Goal: Information Seeking & Learning: Learn about a topic

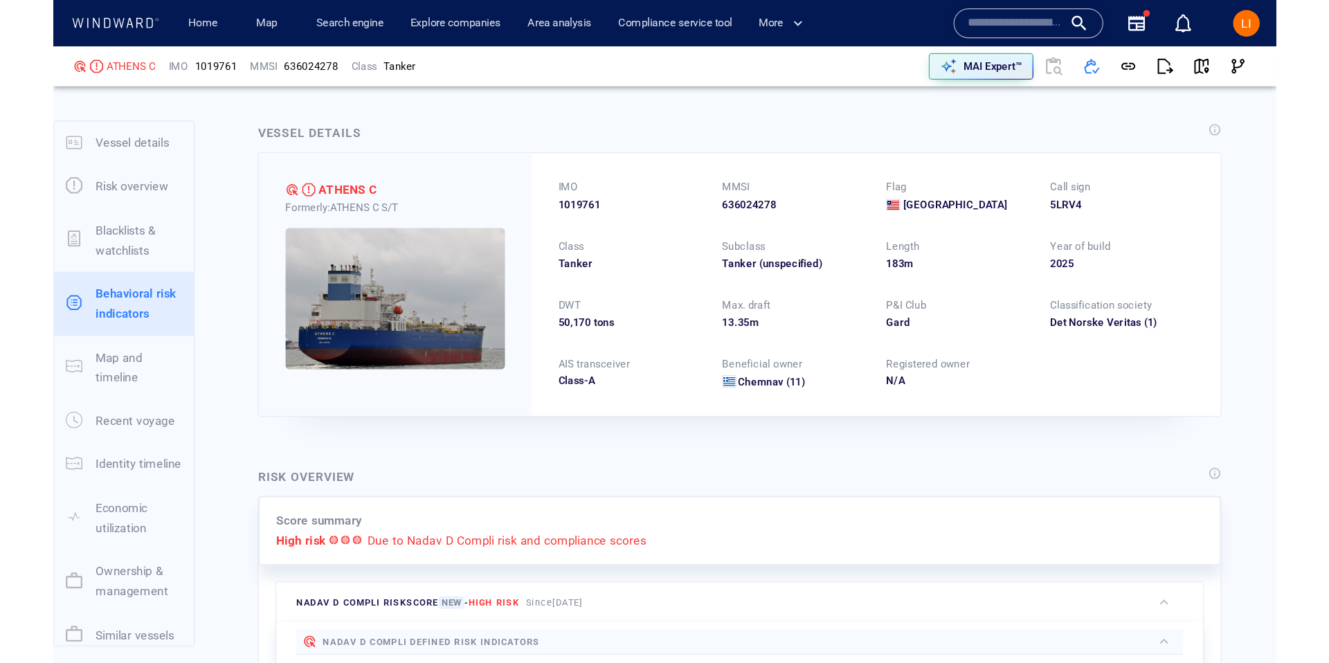
scroll to position [21, 0]
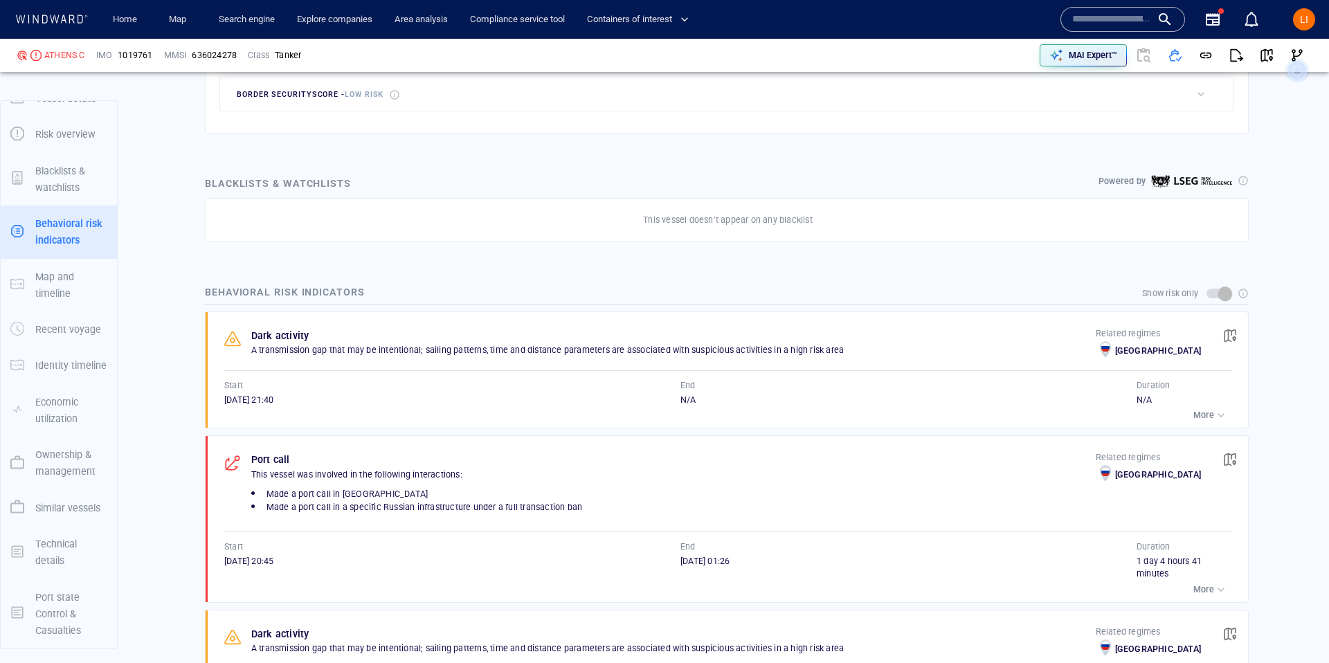
click at [1017, 20] on input "text" at bounding box center [1111, 19] width 79 height 21
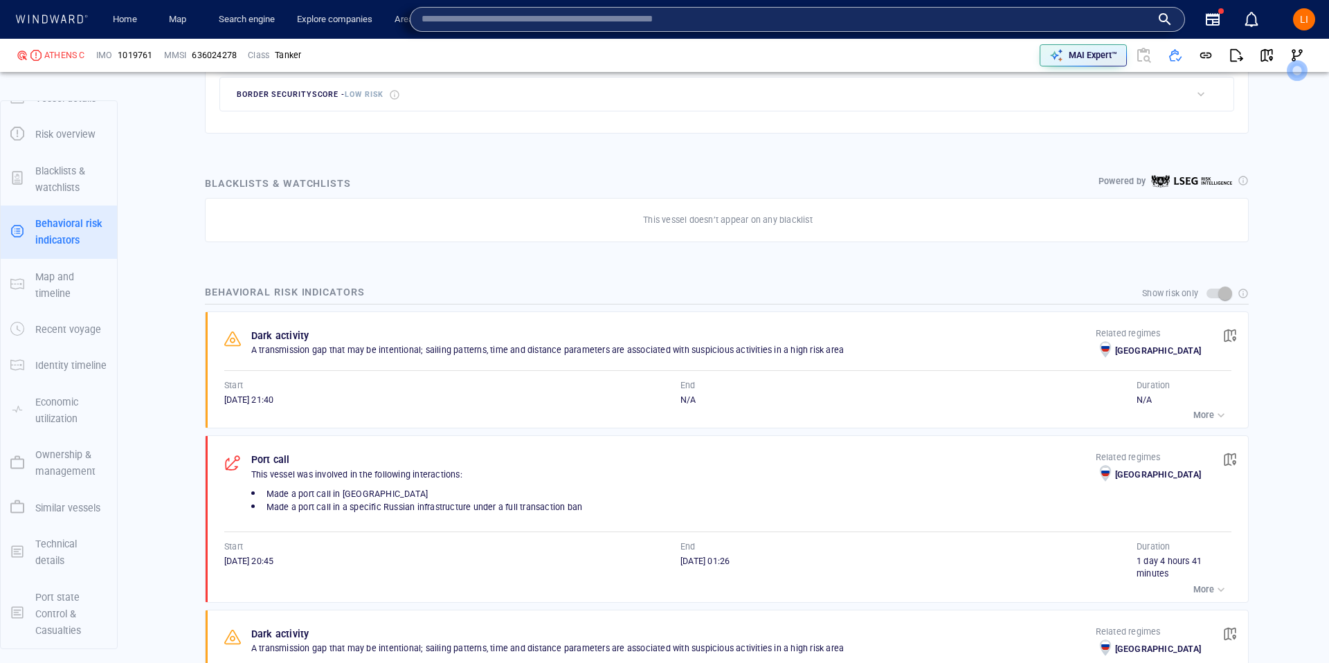
paste input "*******"
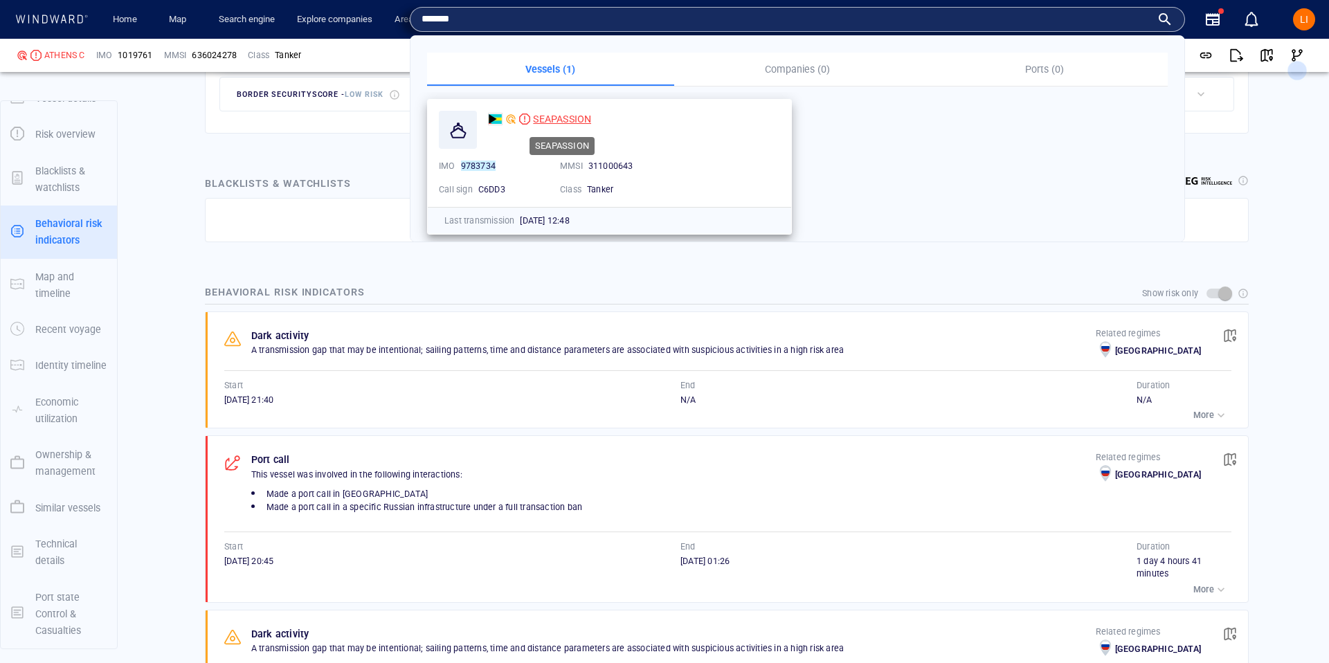
type input "*******"
click at [562, 121] on span "SEAPASSION" at bounding box center [562, 119] width 58 height 11
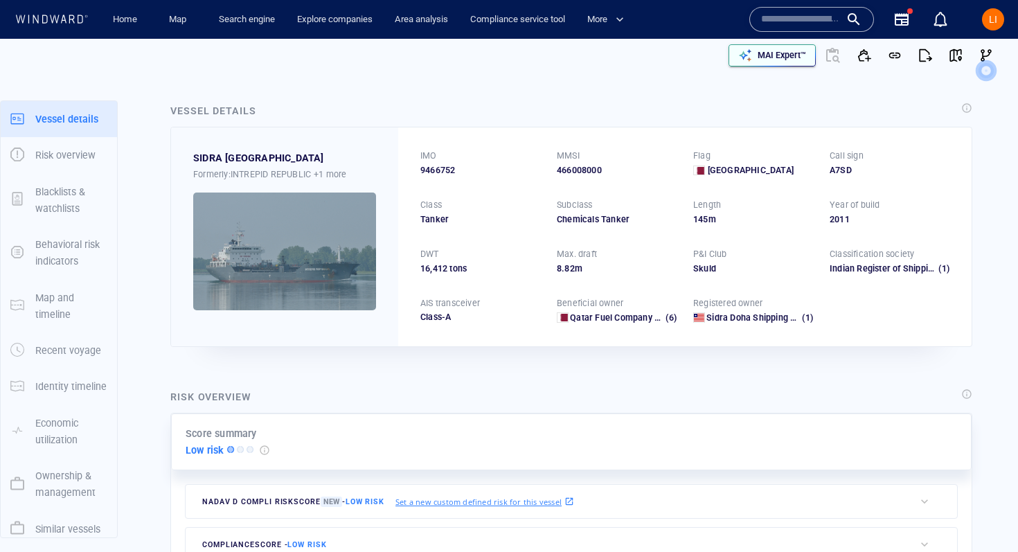
click at [793, 54] on p "MAI Expert™" at bounding box center [781, 55] width 48 height 12
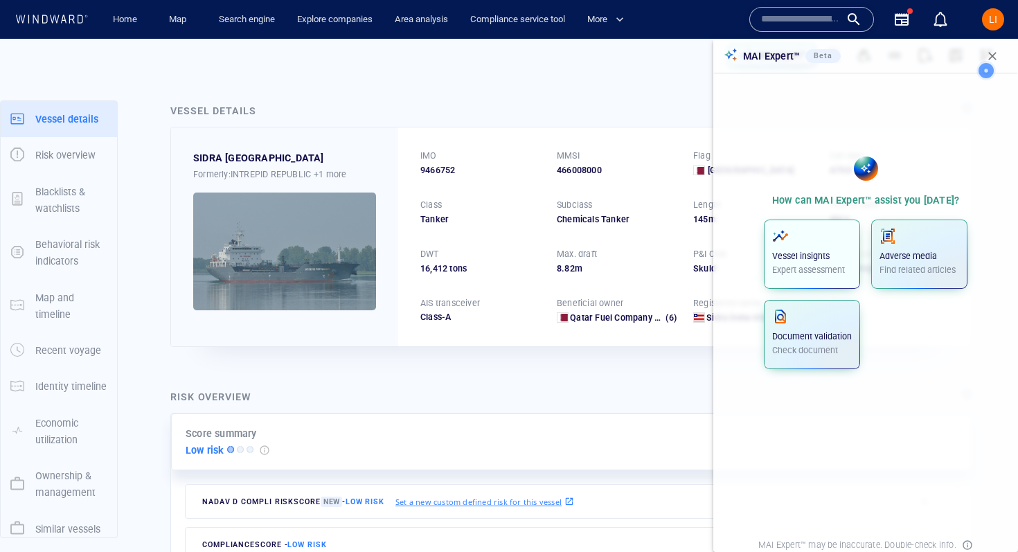
click at [788, 255] on p "Vessel insights" at bounding box center [812, 256] width 80 height 12
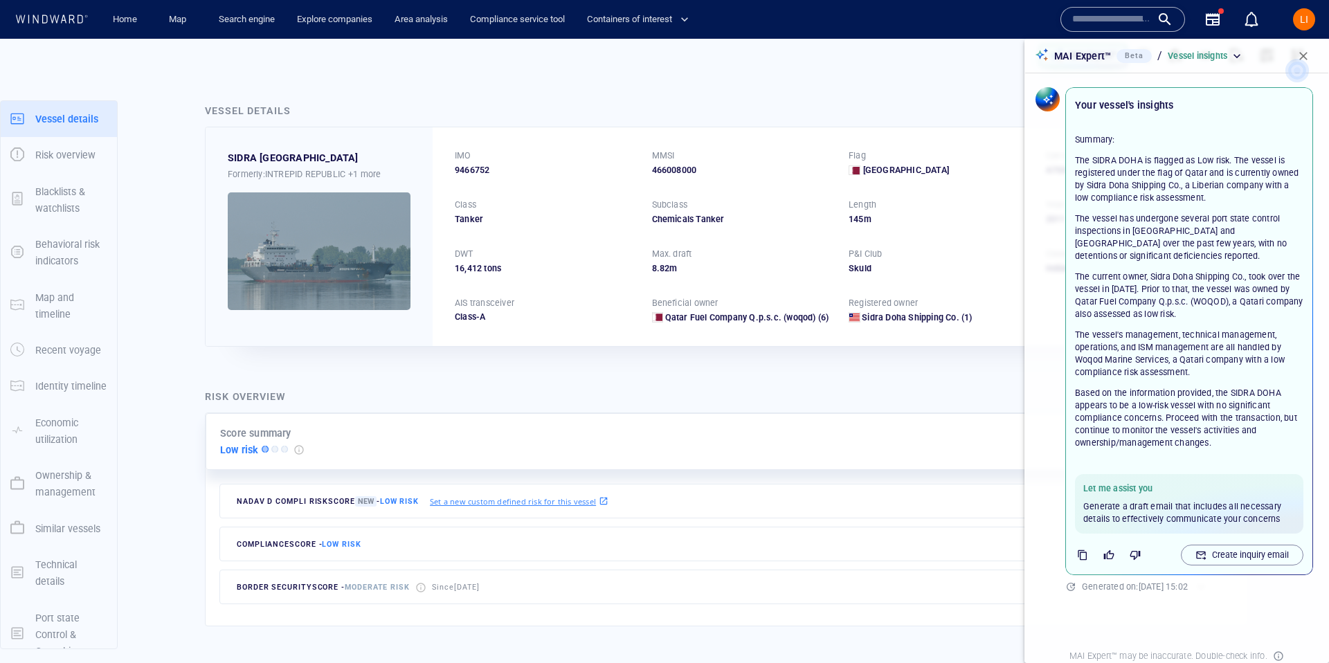
click at [1017, 54] on icon at bounding box center [1297, 70] width 39 height 39
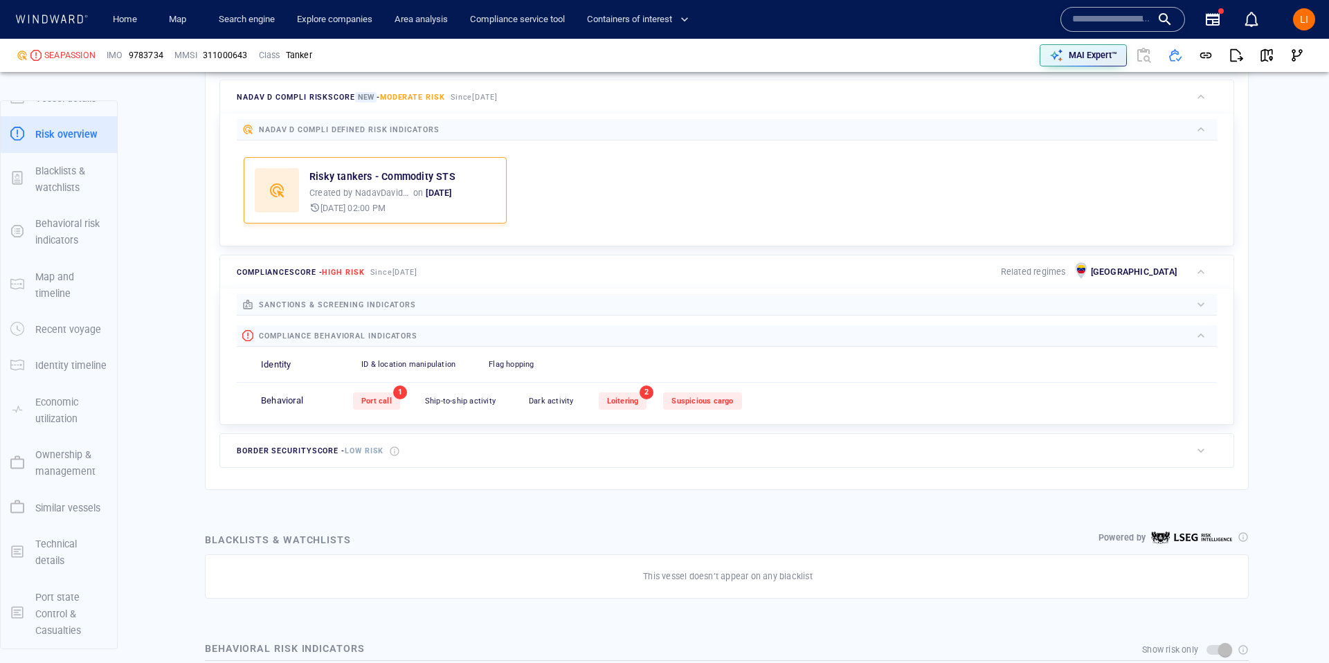
scroll to position [408, 0]
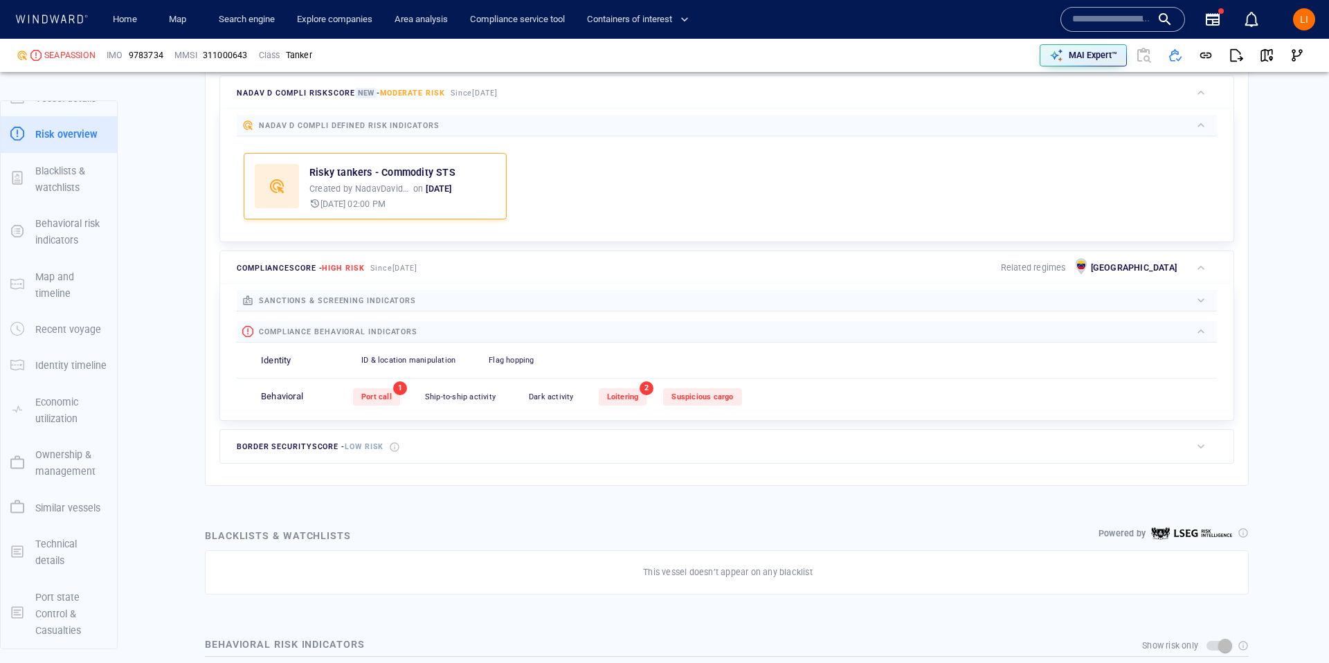
click at [384, 402] on div "Port call" at bounding box center [376, 396] width 47 height 17
click at [384, 399] on span "Port call" at bounding box center [376, 397] width 30 height 9
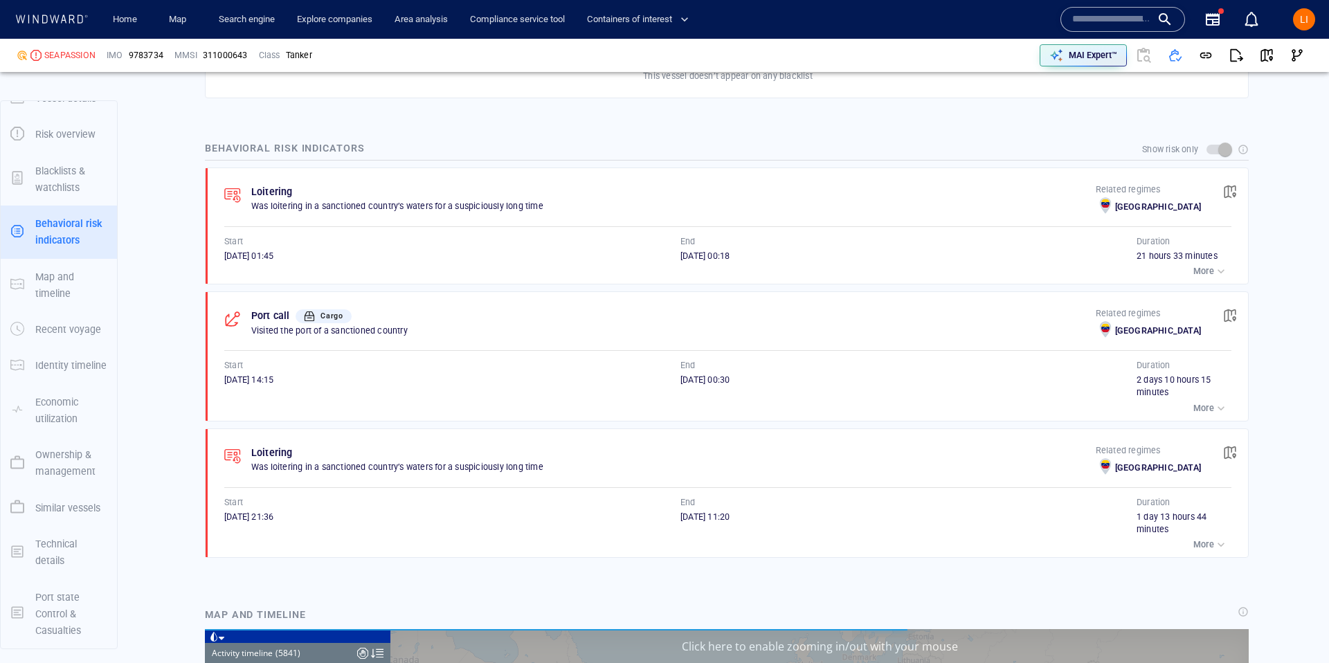
scroll to position [222059, 0]
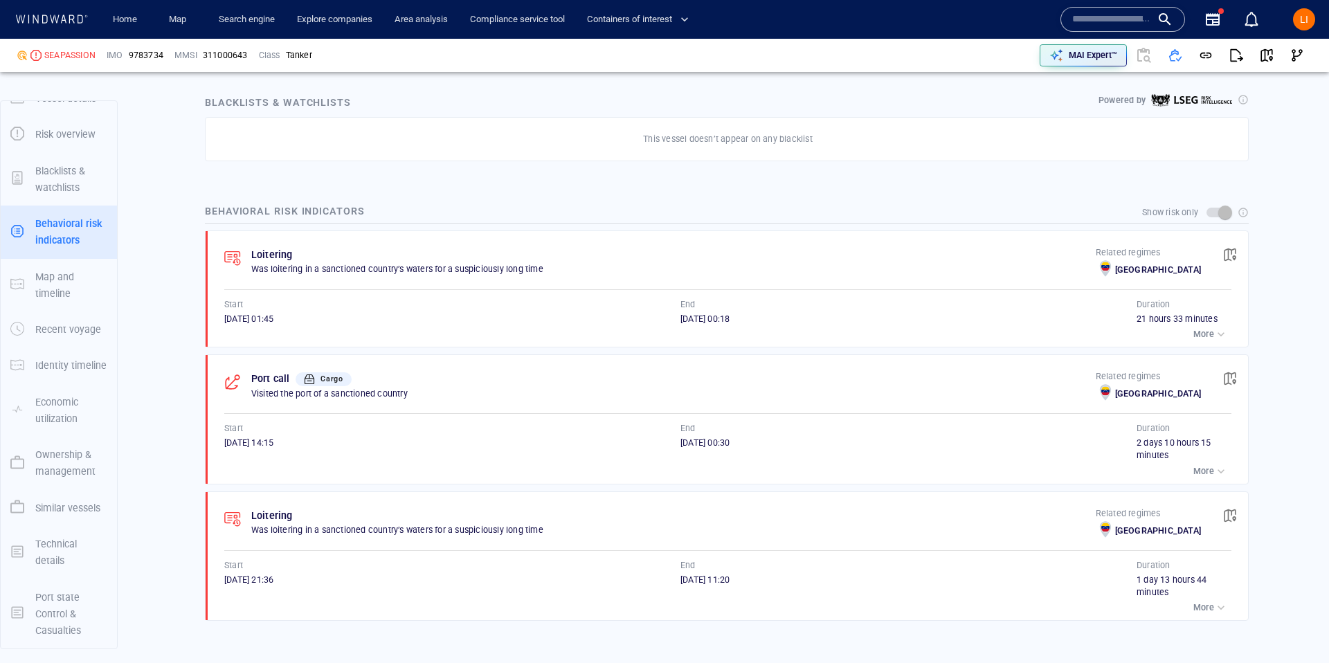
scroll to position [838, 0]
drag, startPoint x: 165, startPoint y: 55, endPoint x: 42, endPoint y: 53, distance: 123.3
click at [42, 53] on div "SEAPASSION IMO 9783734 MMSI 311000643 Class Tanker" at bounding box center [339, 55] width 656 height 44
